Goal: Check status: Check status

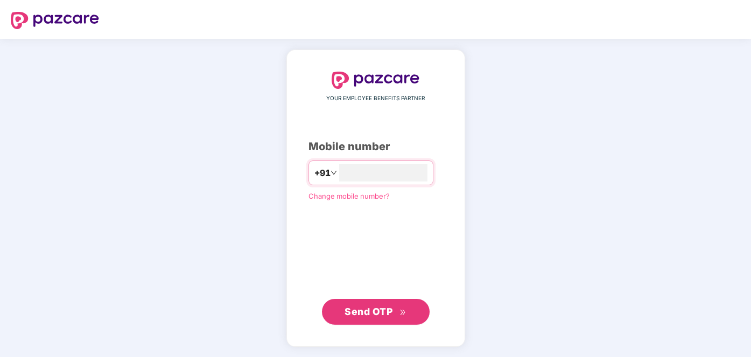
type input "**********"
click at [369, 310] on span "Send OTP" at bounding box center [368, 311] width 48 height 11
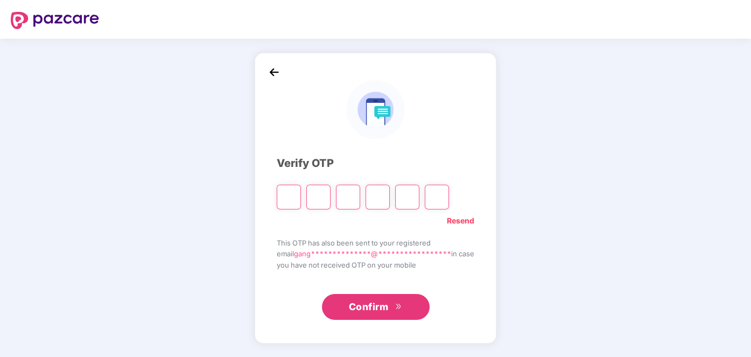
type input "*"
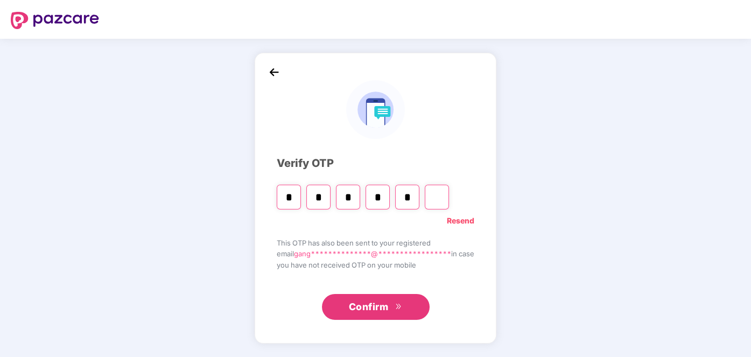
type input "*"
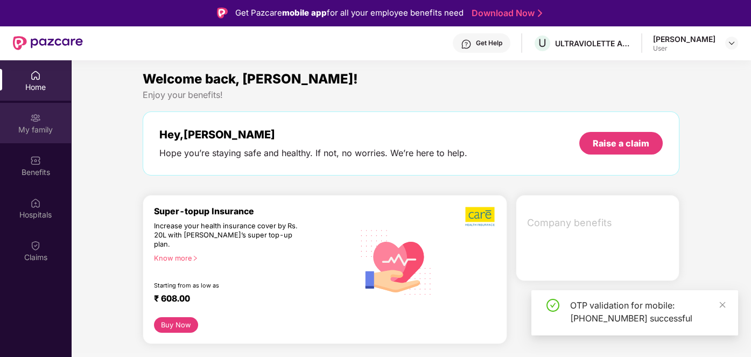
click at [36, 124] on div "My family" at bounding box center [35, 129] width 71 height 11
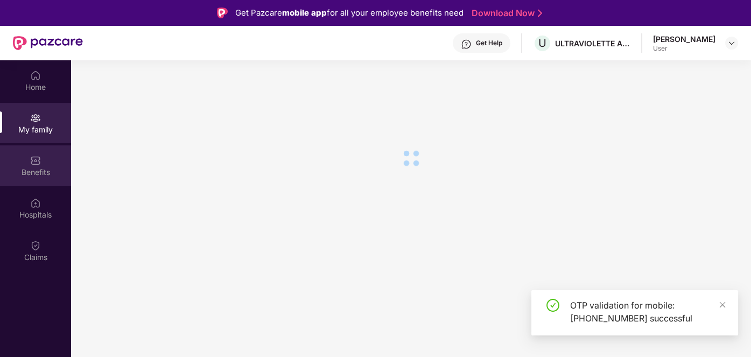
click at [36, 164] on img at bounding box center [35, 160] width 11 height 11
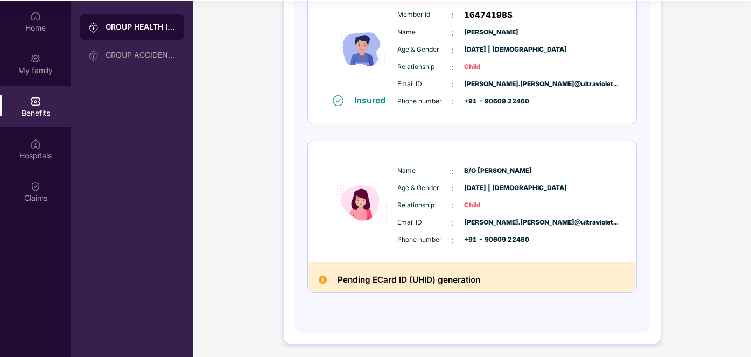
scroll to position [60, 0]
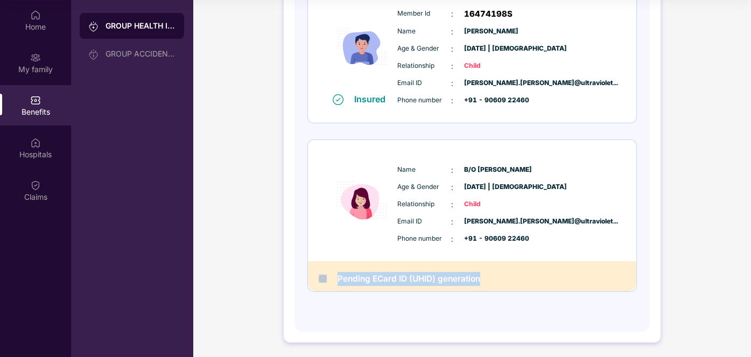
drag, startPoint x: 481, startPoint y: 277, endPoint x: 322, endPoint y: 279, distance: 158.2
click at [322, 279] on div "Pending ECard ID (UHID) generation" at bounding box center [472, 276] width 328 height 30
click at [501, 278] on div "Pending ECard ID (UHID) generation" at bounding box center [472, 276] width 328 height 30
